Goal: Check status: Check status

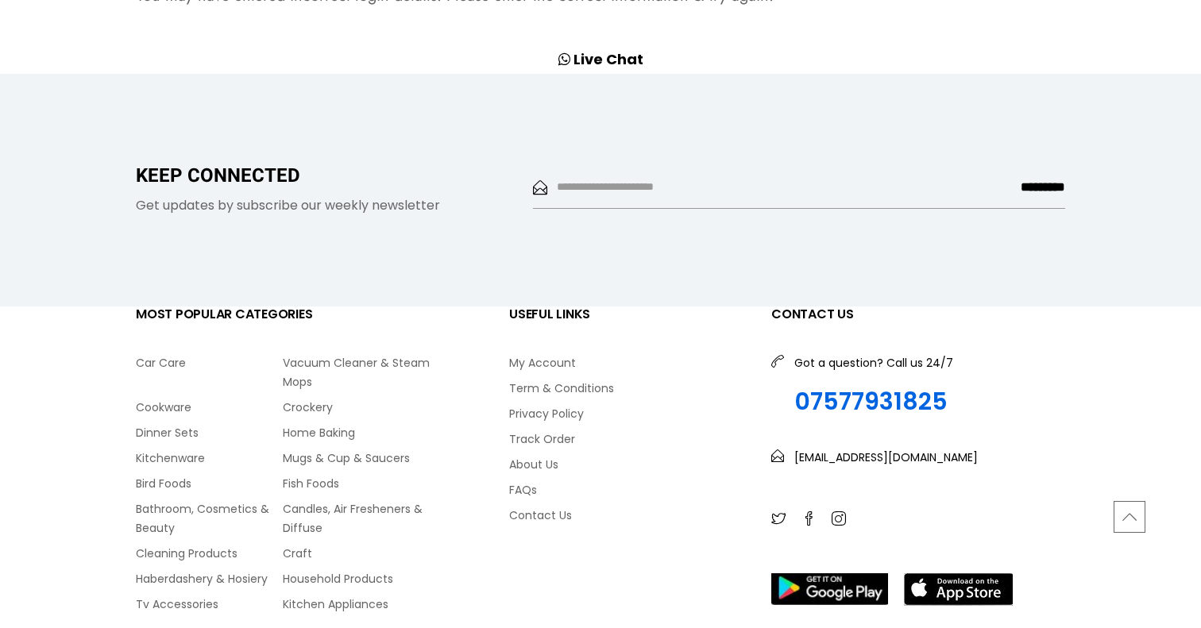
scroll to position [871, 0]
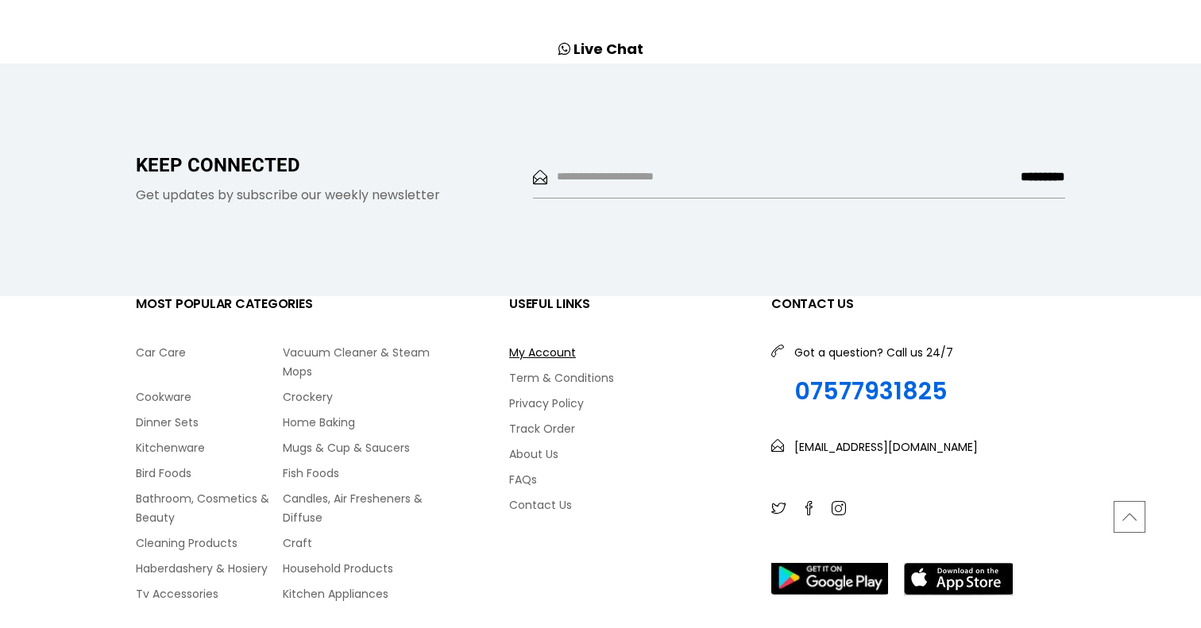
click at [556, 346] on link "My Account" at bounding box center [628, 352] width 238 height 19
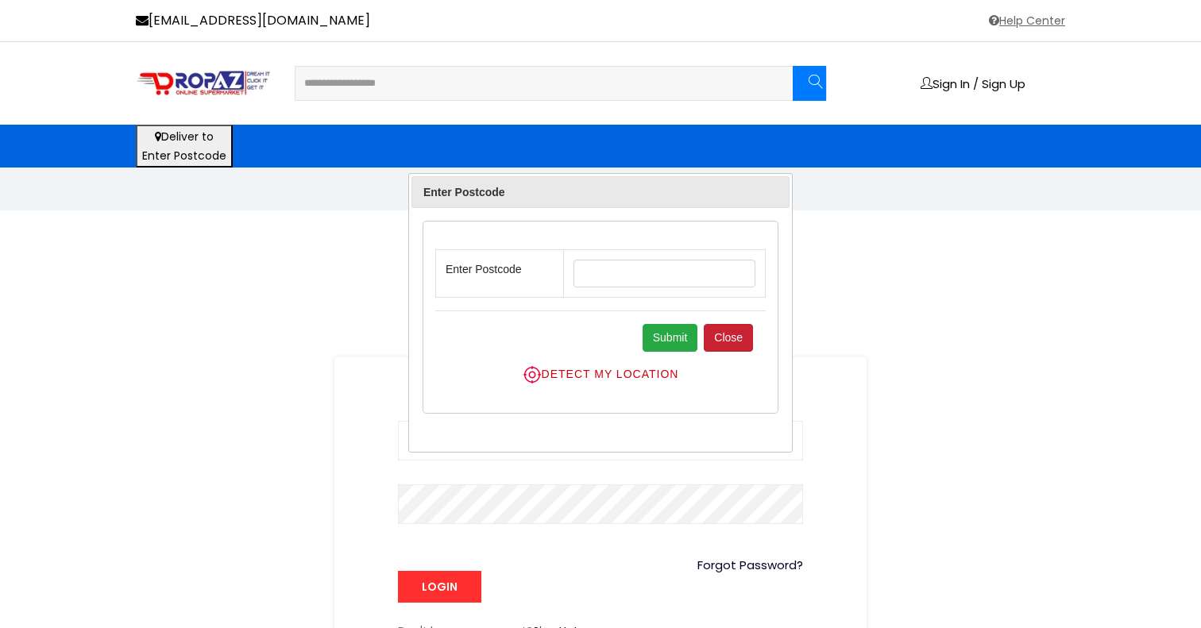
click at [734, 328] on button "Close" at bounding box center [728, 338] width 49 height 28
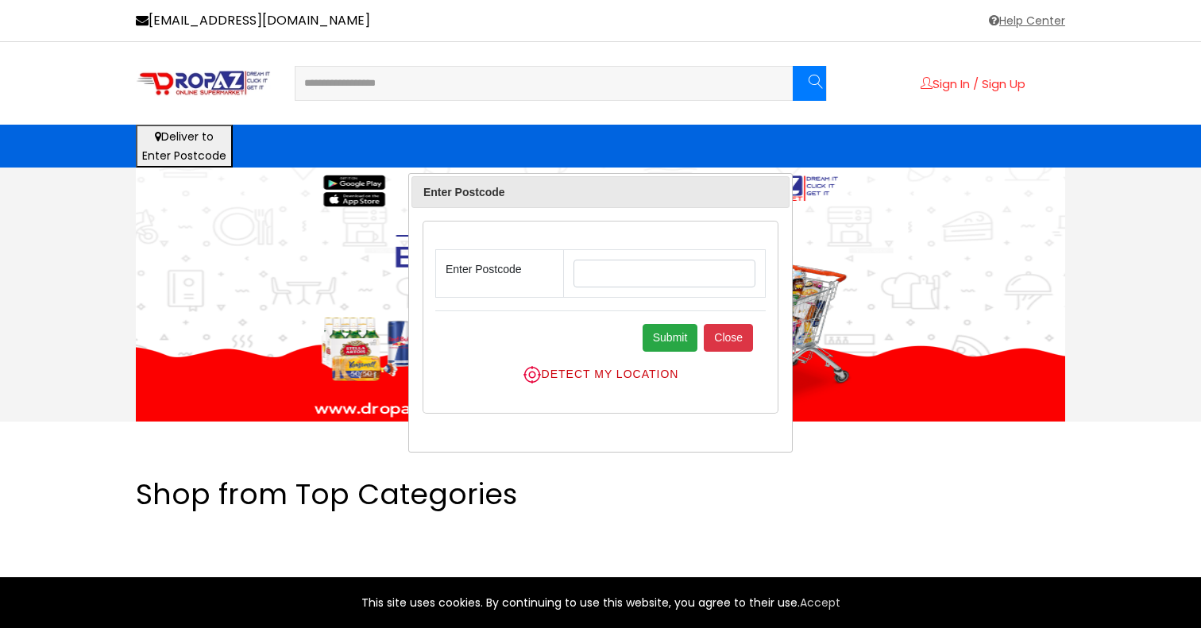
click at [987, 79] on link "Sign In / Sign Up" at bounding box center [973, 83] width 105 height 13
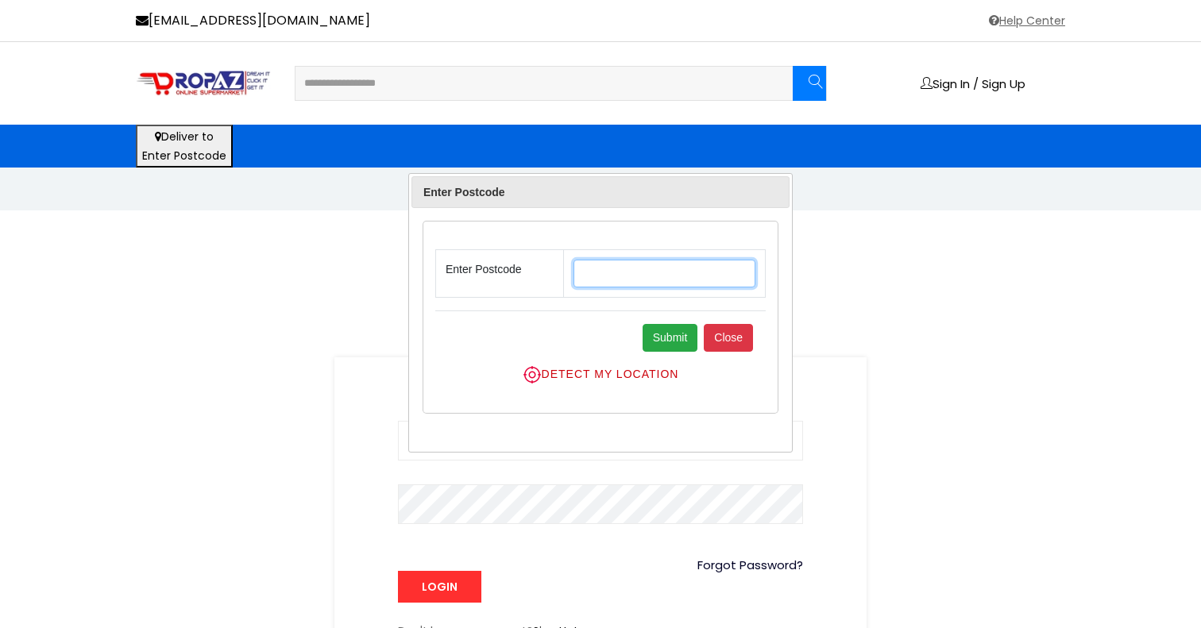
click at [608, 272] on input "text" at bounding box center [665, 274] width 182 height 28
type input "******"
click at [686, 343] on button "Submit" at bounding box center [671, 338] width 56 height 28
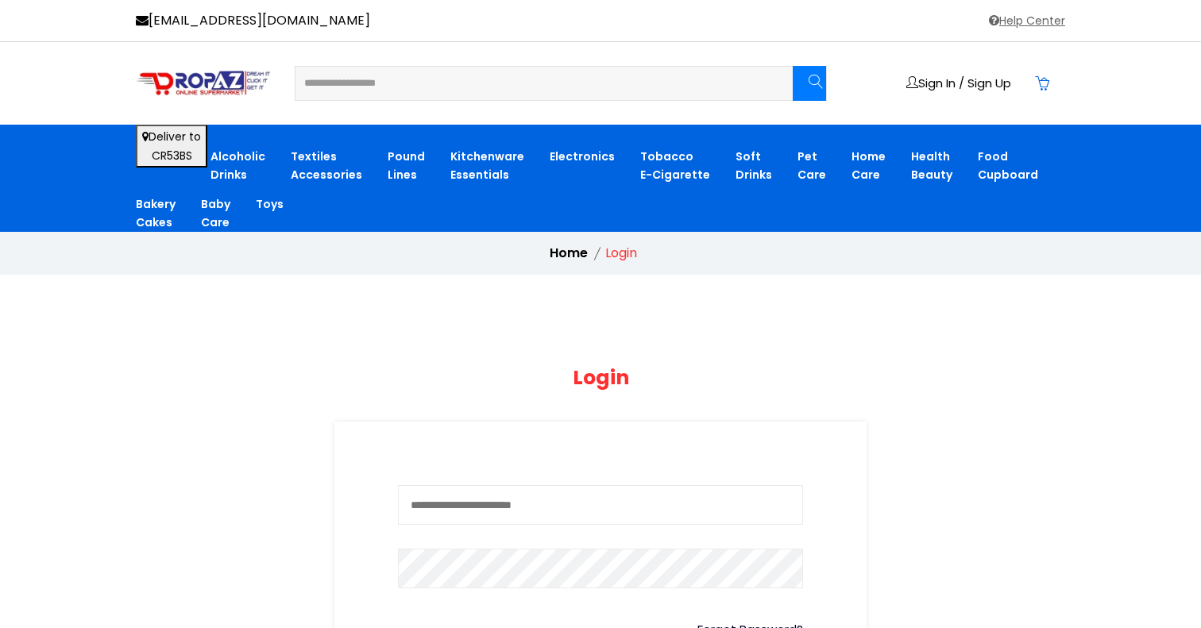
type input "**********"
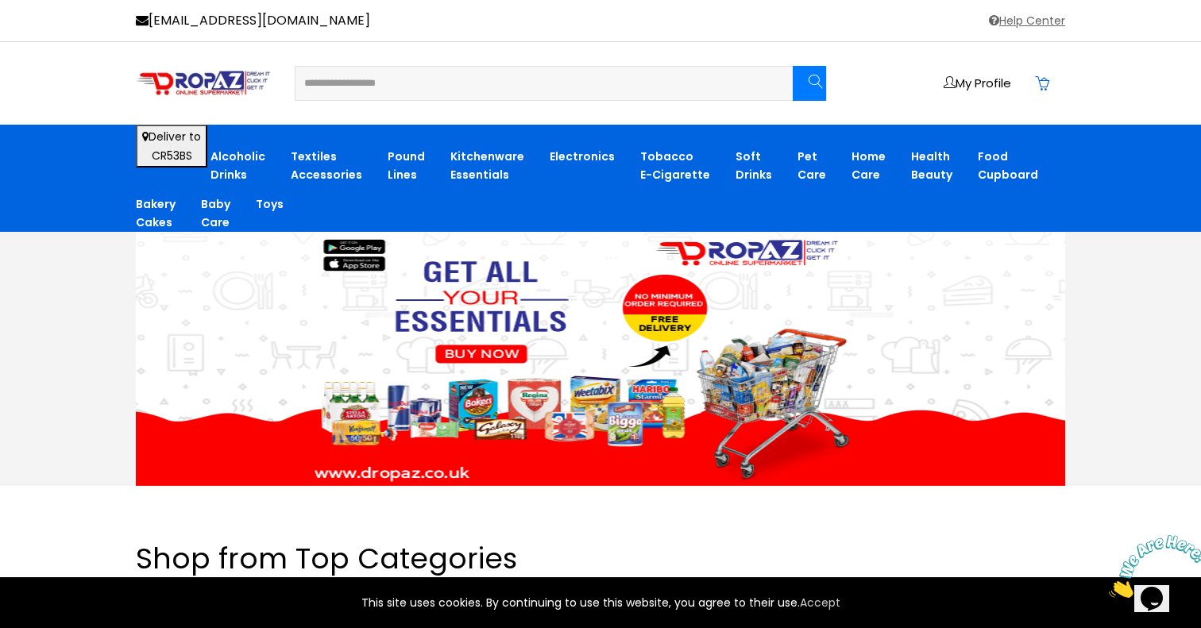
click at [970, 72] on div "My Profile" at bounding box center [600, 83] width 953 height 35
click at [969, 76] on link "My Profile" at bounding box center [978, 82] width 68 height 13
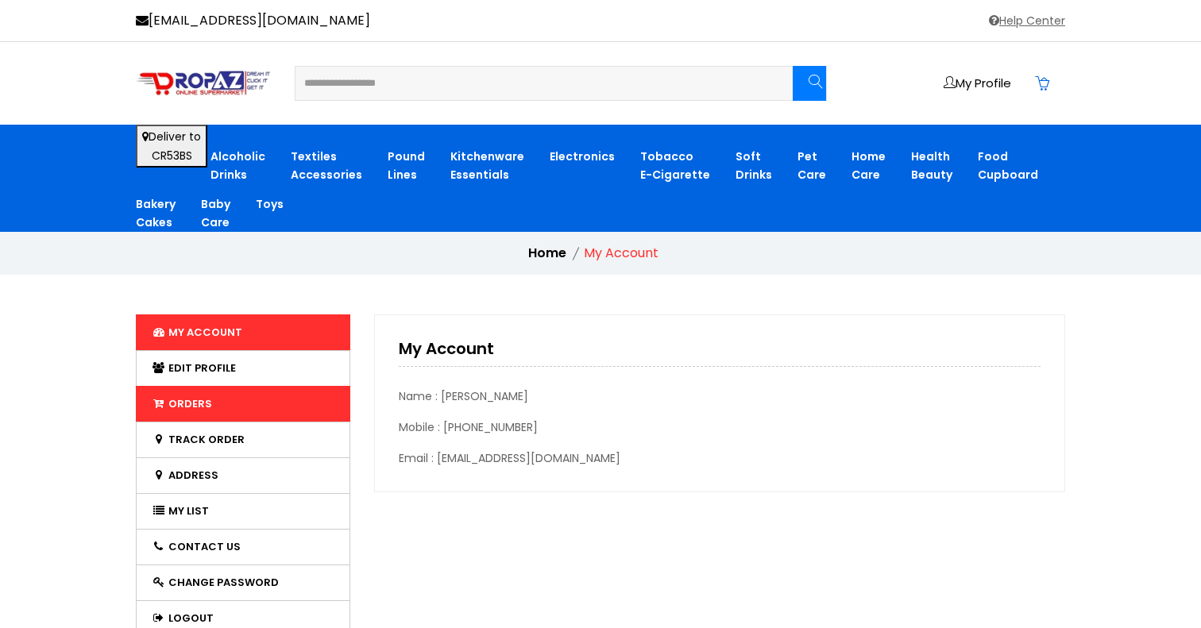
click at [249, 408] on link "Orders" at bounding box center [243, 404] width 215 height 36
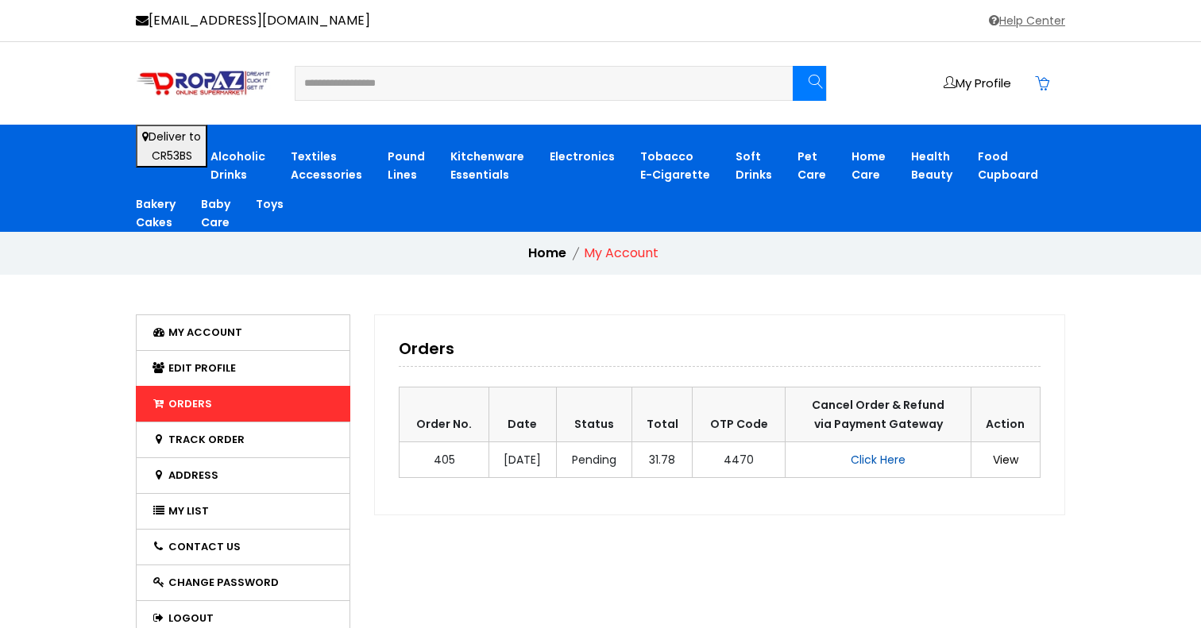
click at [881, 452] on span "Click Here" at bounding box center [878, 460] width 55 height 16
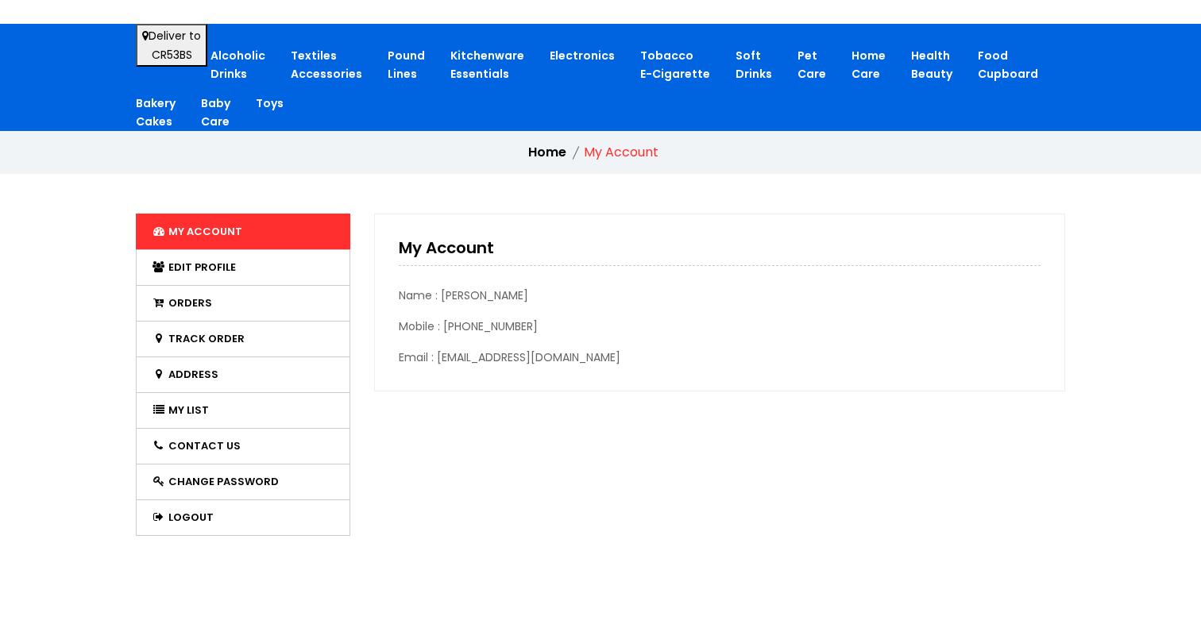
scroll to position [137, 0]
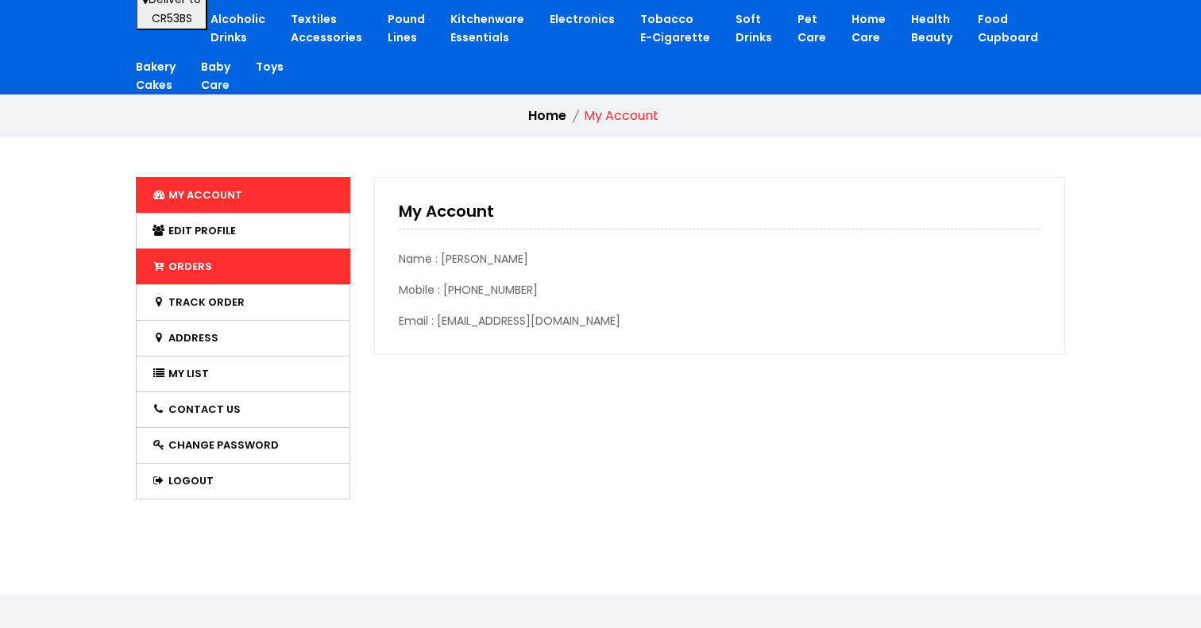
click at [227, 251] on link "Orders" at bounding box center [243, 267] width 215 height 36
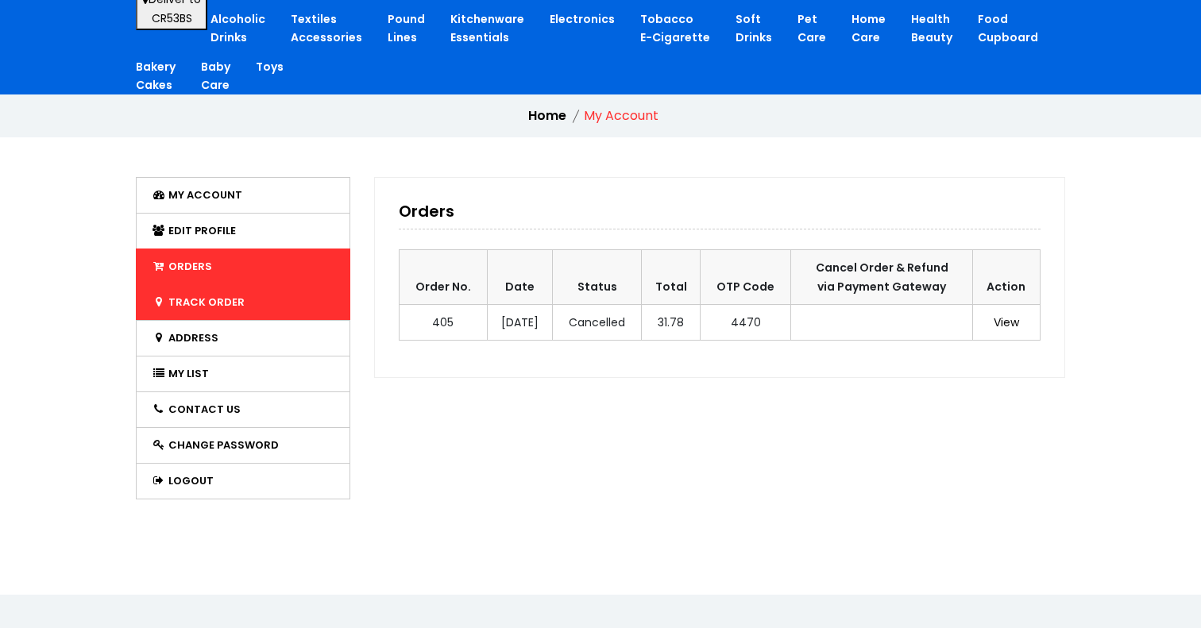
click at [227, 284] on link "Track Order" at bounding box center [243, 302] width 215 height 36
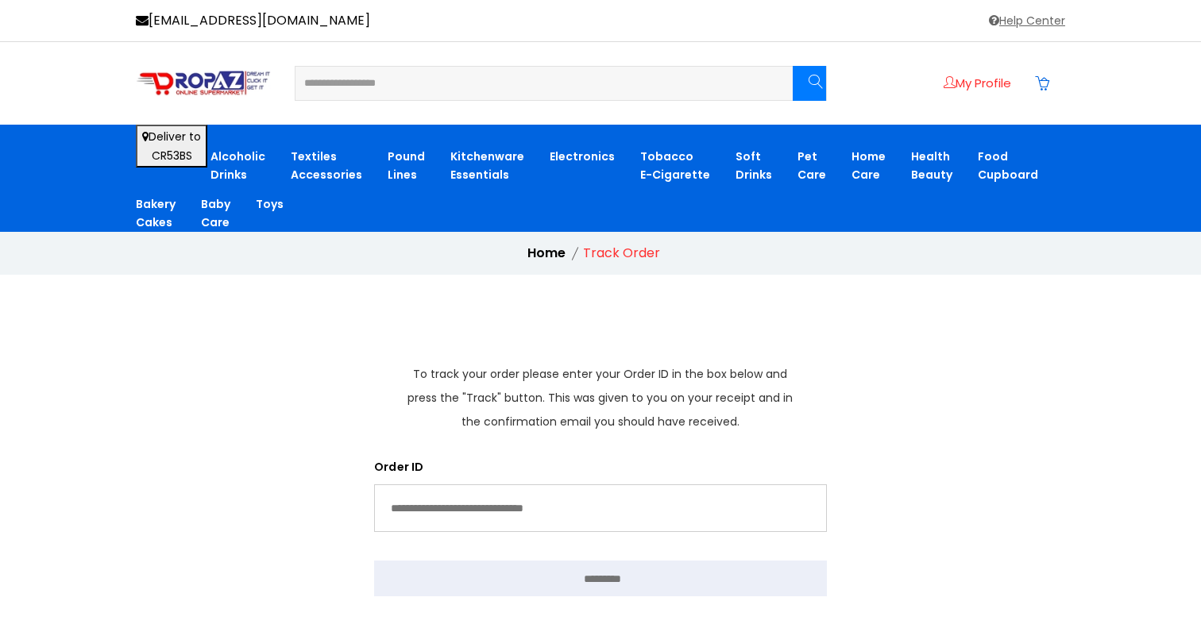
click at [988, 84] on link "My Profile" at bounding box center [978, 82] width 68 height 13
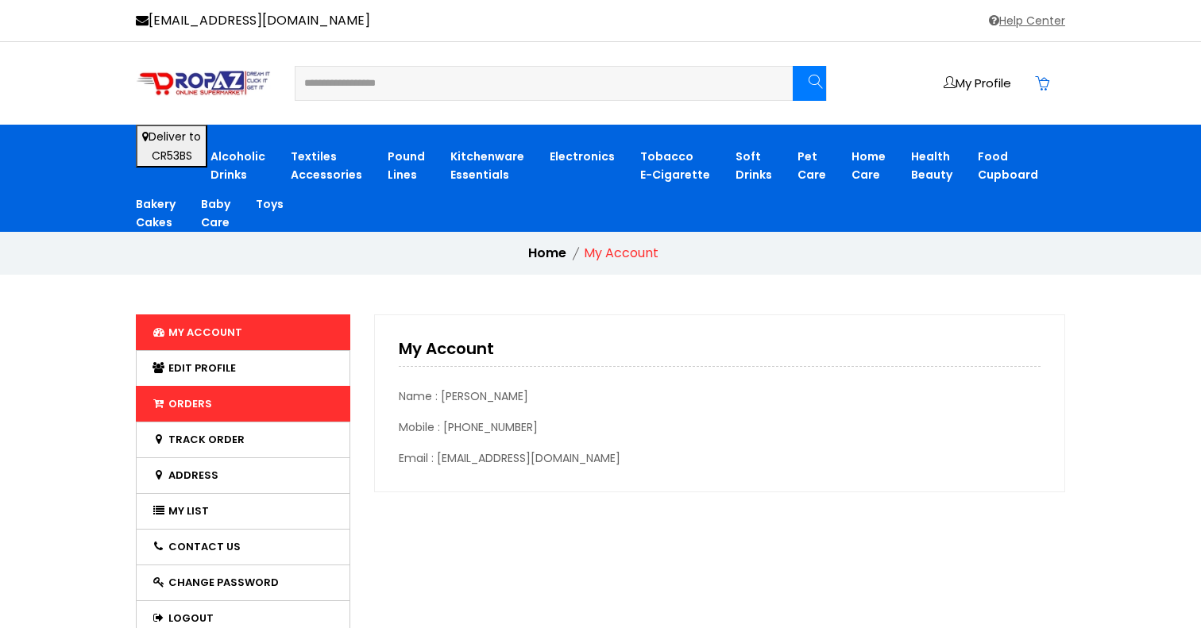
click at [234, 397] on link "Orders" at bounding box center [243, 404] width 215 height 36
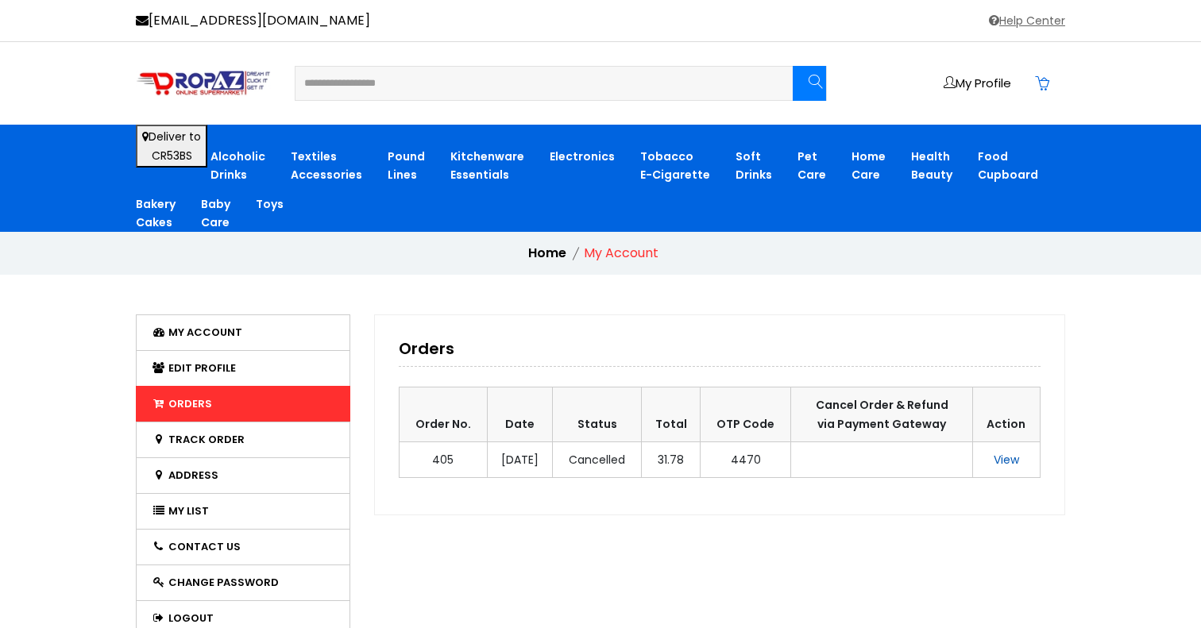
click at [1002, 452] on link "View" at bounding box center [1006, 460] width 25 height 16
